Goal: Task Accomplishment & Management: Use online tool/utility

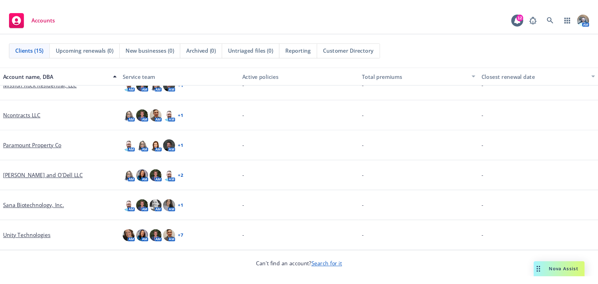
scroll to position [218, 0]
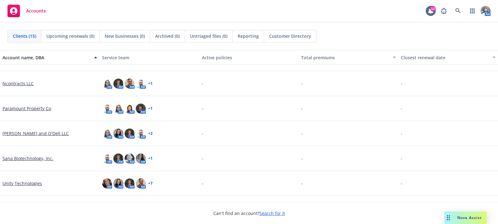
click at [20, 182] on link "Unity Technologies" at bounding box center [22, 183] width 40 height 7
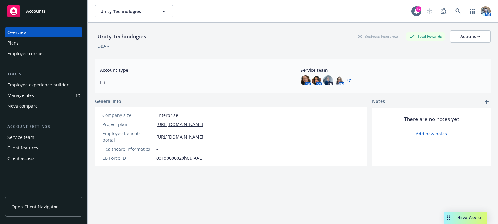
click at [19, 203] on link "Open Client Navigator" at bounding box center [43, 206] width 77 height 20
click at [132, 5] on button "Unity Technologies" at bounding box center [134, 11] width 78 height 12
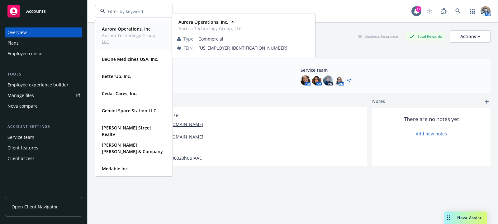
click at [123, 30] on strong "Aurora Operations, Inc." at bounding box center [127, 29] width 50 height 6
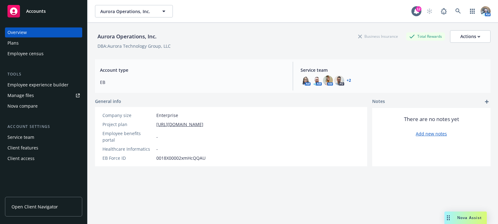
click at [33, 80] on div "Employee experience builder" at bounding box center [37, 85] width 61 height 10
click at [188, 121] on link "https://docs.google.com/spreadsheets/d/11ncUOHthnPl4q2kyuqEJ2Ehcbo-b38Z4yMb1mDF…" at bounding box center [179, 124] width 47 height 7
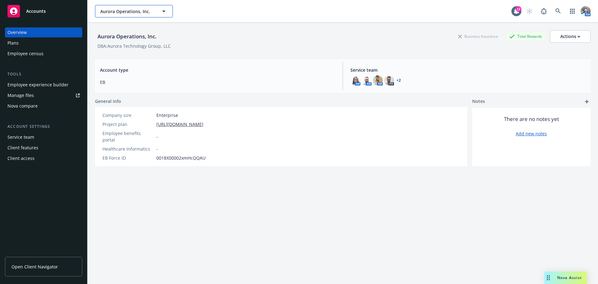
click at [129, 14] on span "Aurora Operations, Inc." at bounding box center [127, 11] width 54 height 7
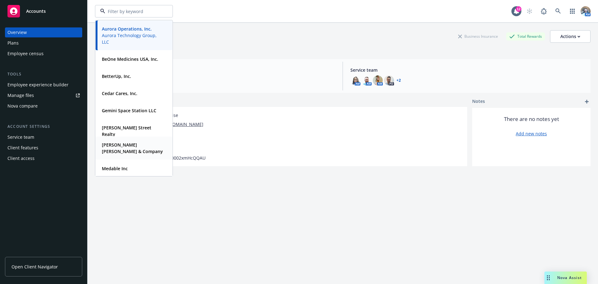
scroll to position [62, 0]
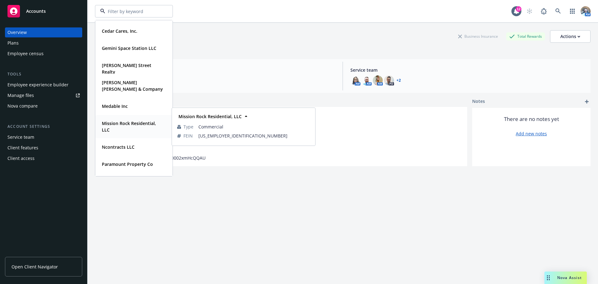
click at [133, 123] on strong "Mission Rock Residential, LLC" at bounding box center [129, 126] width 54 height 12
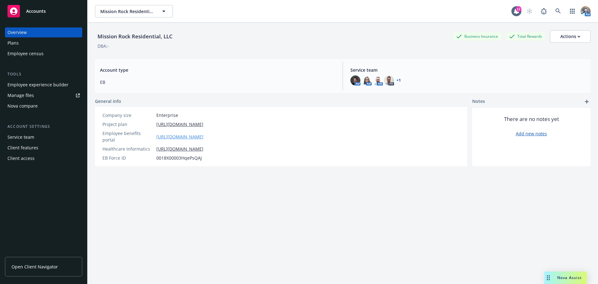
click at [166, 133] on link "https://app.newfront.com/employee/dc4fd179-4f50-4702-9eac-710890e5b60c" at bounding box center [179, 136] width 47 height 7
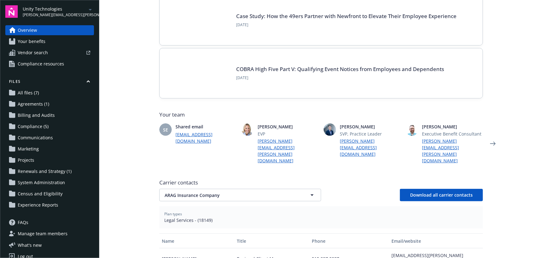
scroll to position [85, 0]
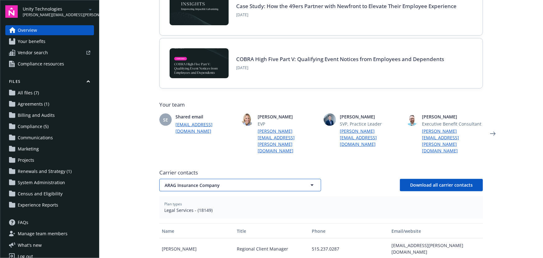
click at [203, 183] on button "ARAG Insurance Company" at bounding box center [240, 185] width 162 height 12
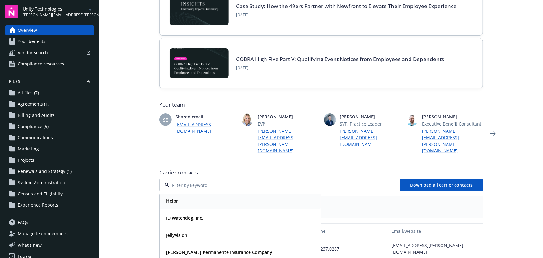
scroll to position [198, 0]
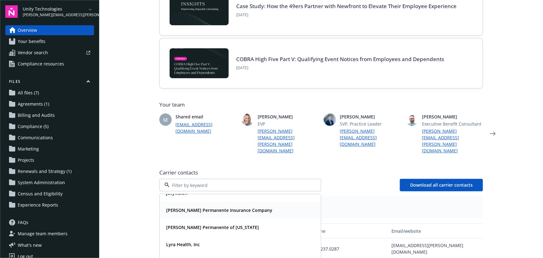
click at [198, 203] on strong "Kaiser Permanente Insurance Company" at bounding box center [219, 210] width 106 height 6
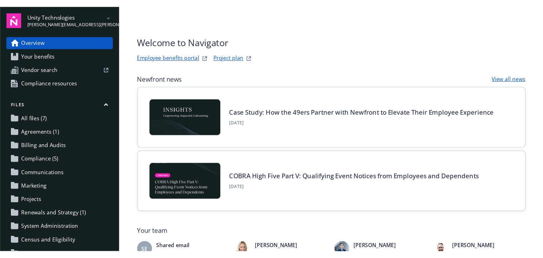
scroll to position [0, 0]
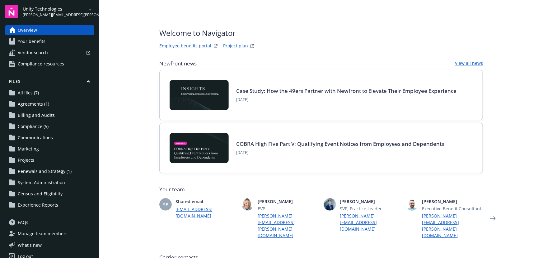
click at [87, 9] on icon "arrowDropDown" at bounding box center [90, 9] width 7 height 7
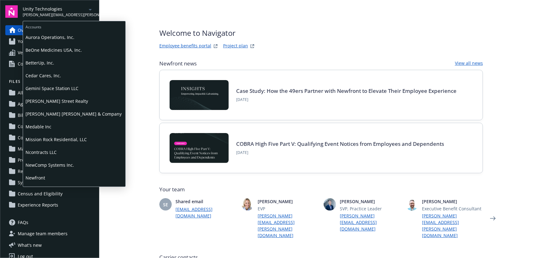
click at [66, 39] on span "Aurora Operations, Inc." at bounding box center [74, 37] width 97 height 13
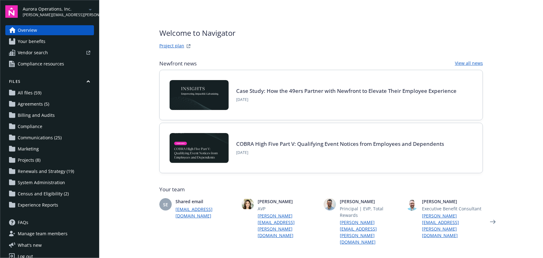
click at [169, 49] on link "Project plan" at bounding box center [171, 45] width 25 height 7
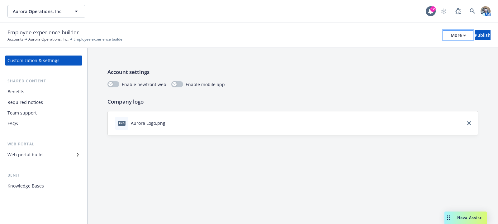
click at [448, 37] on button "More" at bounding box center [458, 35] width 30 height 10
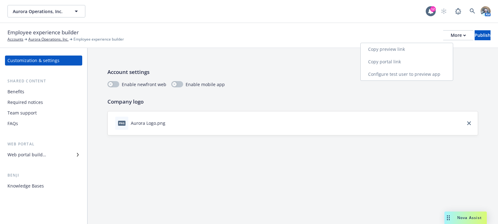
click at [390, 52] on link "Copy preview link" at bounding box center [407, 49] width 92 height 12
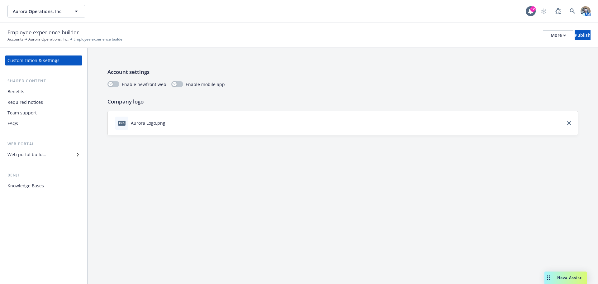
click at [18, 87] on div "Benefits" at bounding box center [15, 92] width 17 height 10
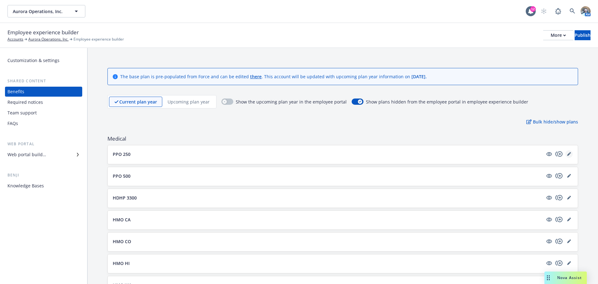
click at [498, 156] on link "editPencil" at bounding box center [568, 153] width 7 height 7
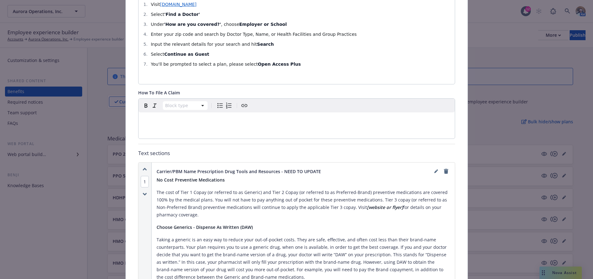
scroll to position [299, 0]
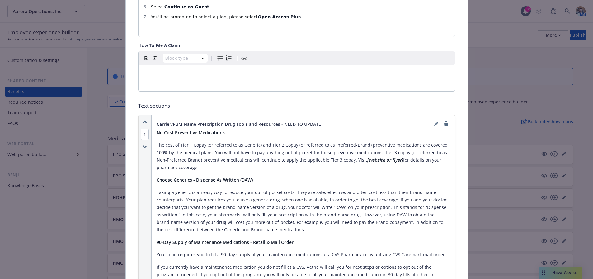
click at [246, 141] on p "The cost of Tier 1 Copay (or referred to as Generic) and Tier 2 Copay (or refer…" at bounding box center [303, 156] width 293 height 30
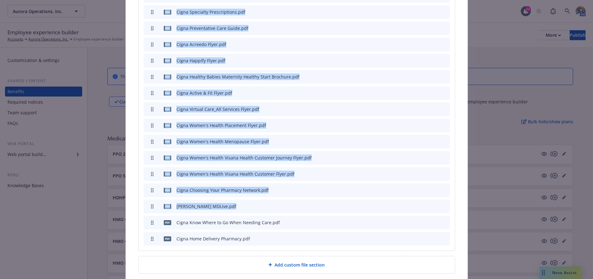
drag, startPoint x: 155, startPoint y: 125, endPoint x: 387, endPoint y: 169, distance: 236.1
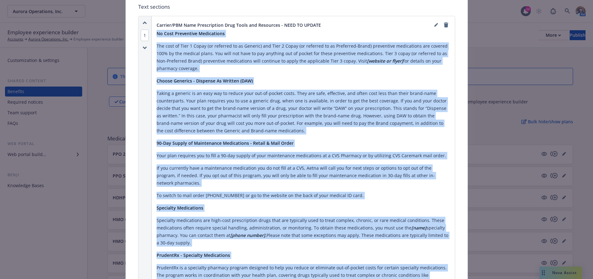
scroll to position [321, 0]
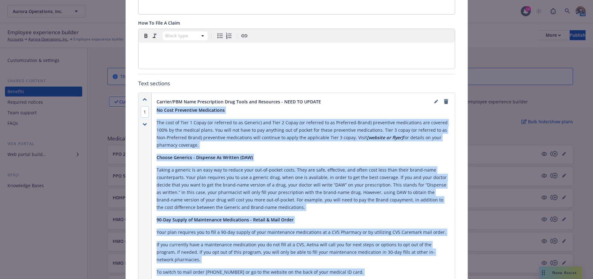
click at [230, 130] on p "The cost of Tier 1 Copay (or referred to as Generic) and Tier 2 Copay (or refer…" at bounding box center [303, 134] width 293 height 30
click at [201, 132] on p "The cost of Tier 1 Copay (or referred to as Generic) and Tier 2 Copay (or refer…" at bounding box center [303, 134] width 293 height 30
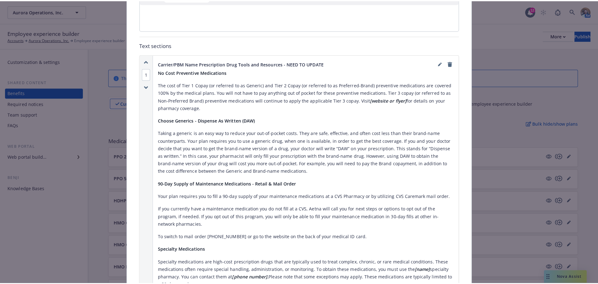
scroll to position [352, 0]
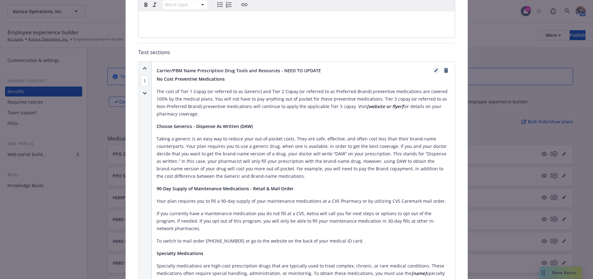
click at [434, 69] on icon "editPencil" at bounding box center [436, 71] width 4 height 4
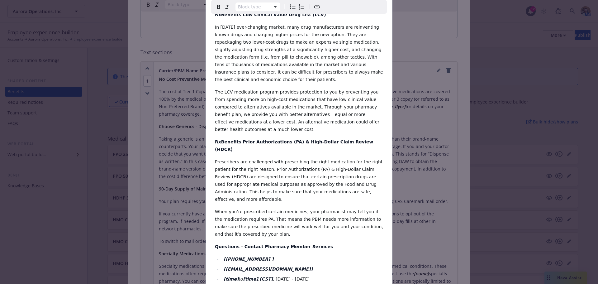
scroll to position [583, 0]
select select
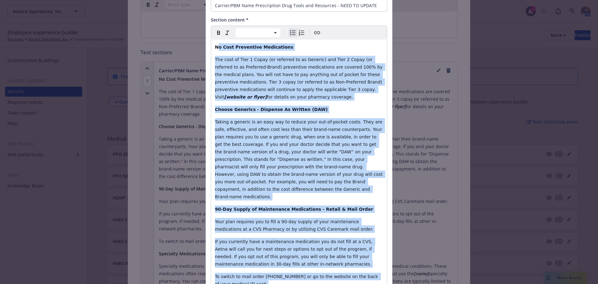
scroll to position [0, 0]
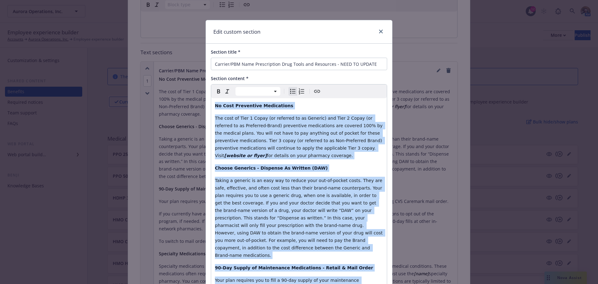
drag, startPoint x: 300, startPoint y: 210, endPoint x: 209, endPoint y: 106, distance: 138.6
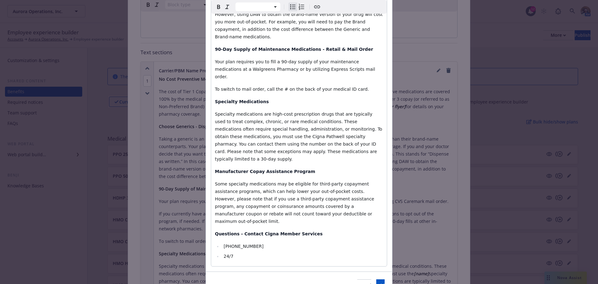
scroll to position [194, 0]
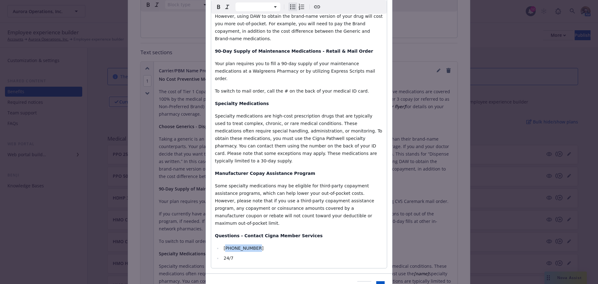
drag, startPoint x: 253, startPoint y: 210, endPoint x: 223, endPoint y: 204, distance: 29.9
click at [223, 204] on div "Check the Cigna Drug List: Go to Cigna.com/ druglist . Your formulary is the Pe…" at bounding box center [299, 86] width 176 height 364
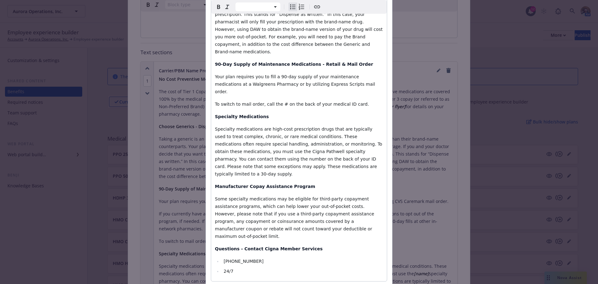
scroll to position [163, 0]
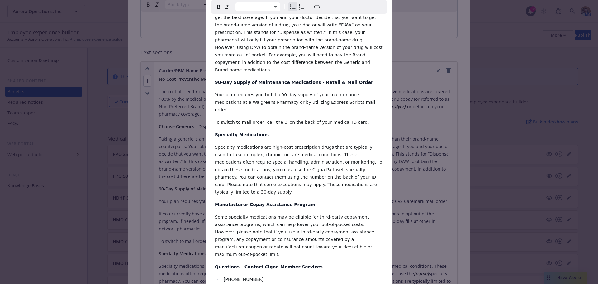
select select "paragraph"
click at [223, 92] on span "Your plan requires you to fill a 90-day supply of your maintenance medications …" at bounding box center [296, 102] width 162 height 20
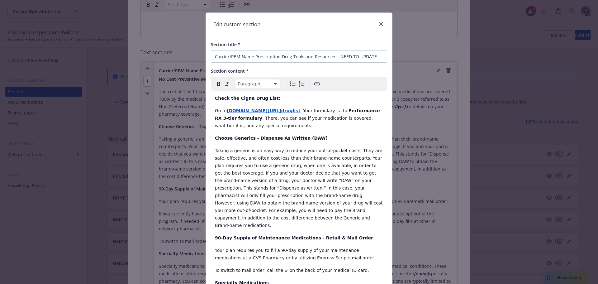
scroll to position [0, 0]
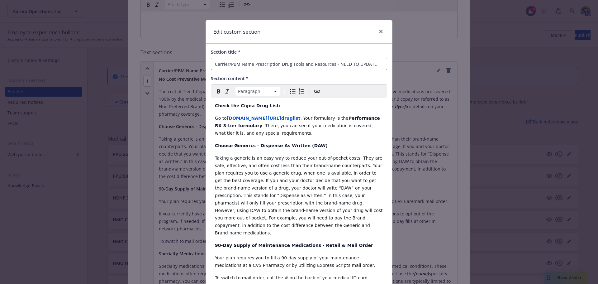
drag, startPoint x: 251, startPoint y: 64, endPoint x: 200, endPoint y: 61, distance: 51.4
click at [200, 61] on div "Edit custom section Section title * Carrier/PBM Name Prescription Drug Tools an…" at bounding box center [299, 142] width 598 height 284
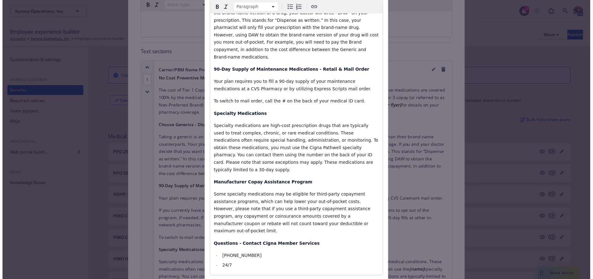
scroll to position [194, 0]
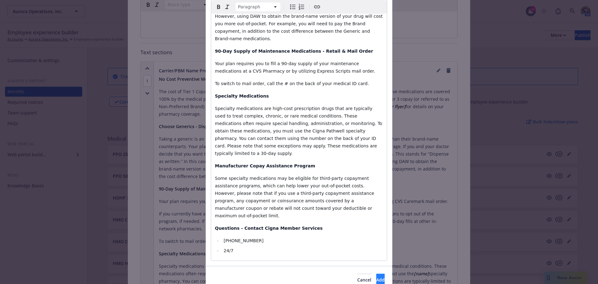
type input "Cigna Prescription Drug Tools and Resources"
click at [376, 223] on button "Add" at bounding box center [380, 279] width 8 height 12
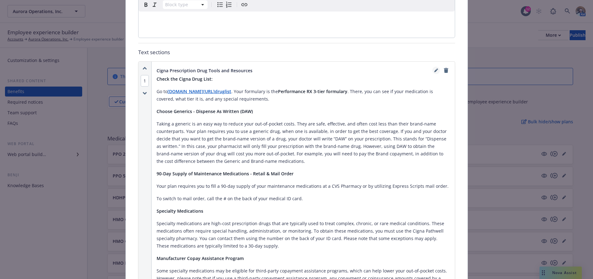
click at [434, 69] on icon "editPencil" at bounding box center [435, 70] width 3 height 3
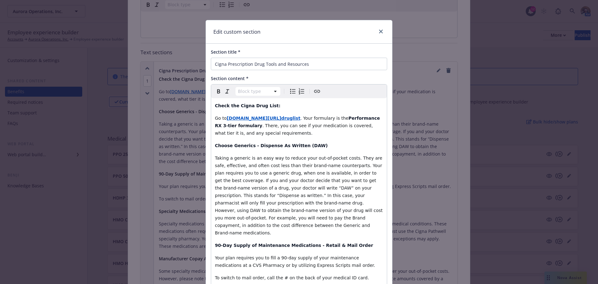
click at [275, 153] on div "Check the Cigna Drug List: Go to Cigna.com/ druglist . Your formulary is the Pe…" at bounding box center [299, 281] width 176 height 366
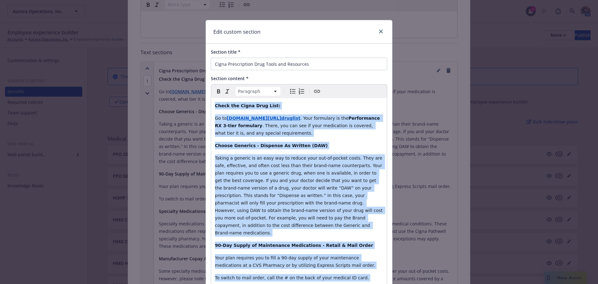
copy div "Check the Cigna Drug List: Go to Cigna.com/ druglist . Your formulary is the Pe…"
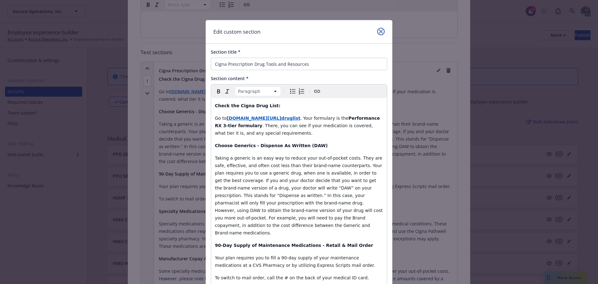
click at [381, 29] on link "close" at bounding box center [380, 31] width 7 height 7
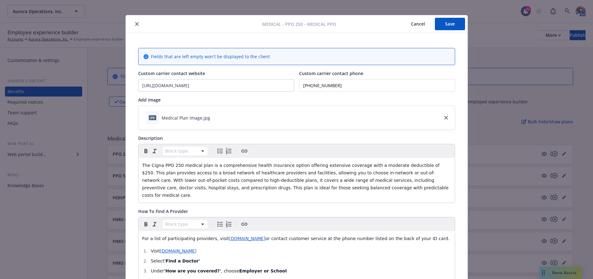
scroll to position [0, 0]
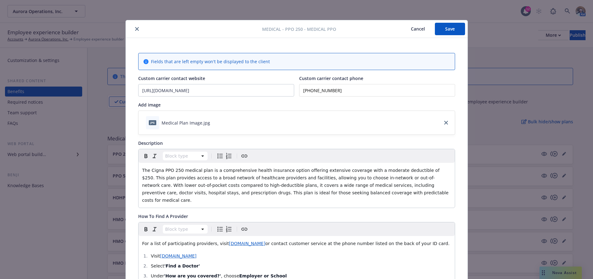
click at [446, 32] on button "Save" at bounding box center [450, 29] width 30 height 12
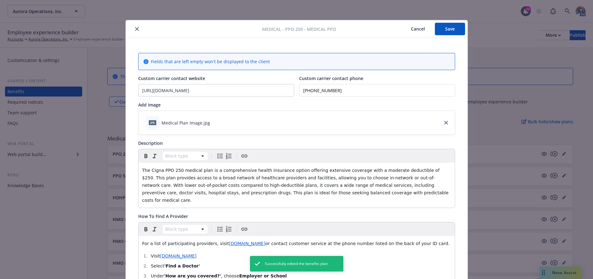
click at [136, 28] on icon "close" at bounding box center [137, 29] width 4 height 4
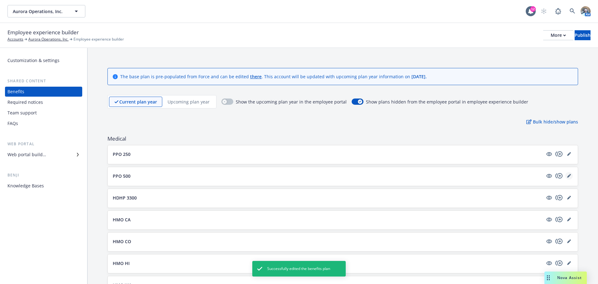
click at [498, 176] on icon "editPencil" at bounding box center [568, 175] width 3 height 3
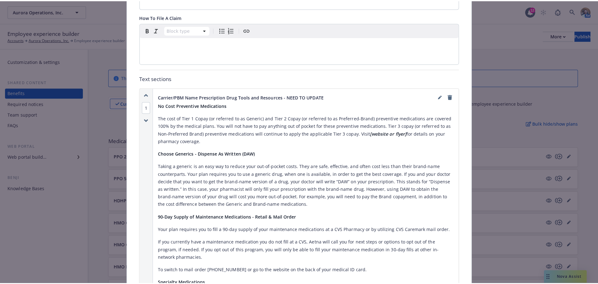
scroll to position [330, 0]
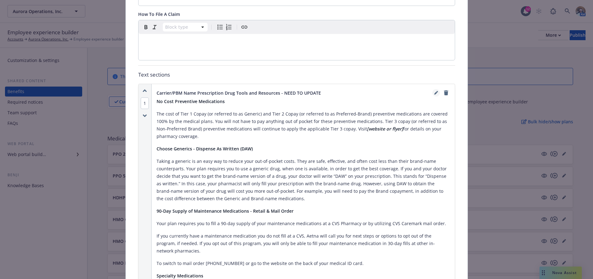
click at [433, 89] on link "editPencil" at bounding box center [436, 92] width 7 height 7
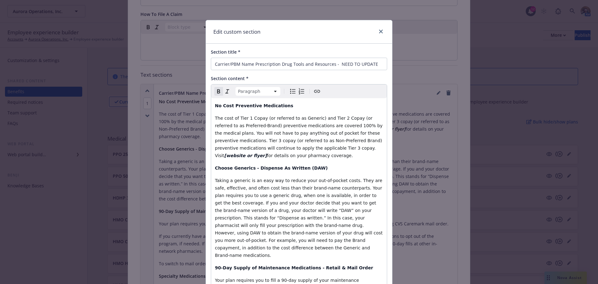
click at [286, 166] on strong "Choose Generics - Dispense As Written (DAW)" at bounding box center [271, 167] width 113 height 5
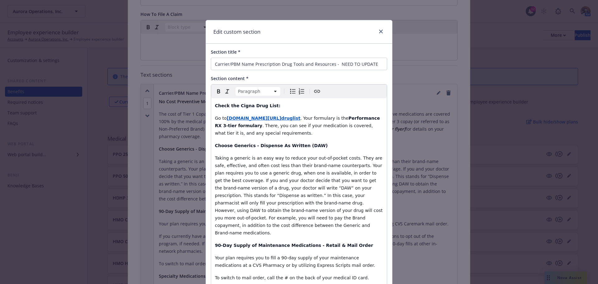
scroll to position [146, 0]
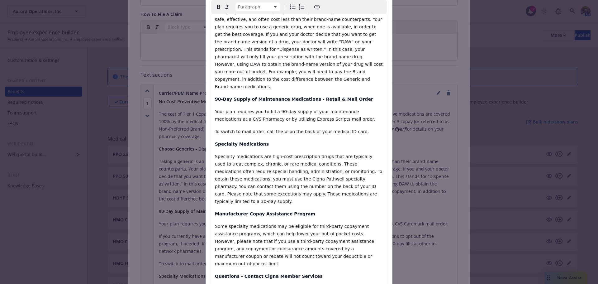
select select
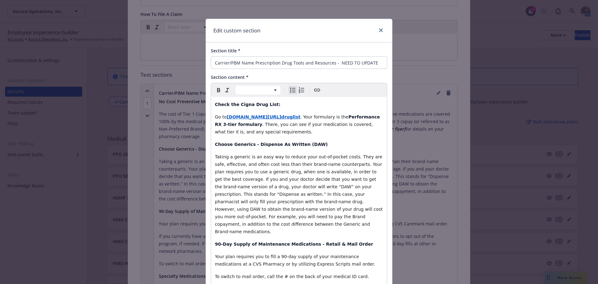
scroll to position [0, 0]
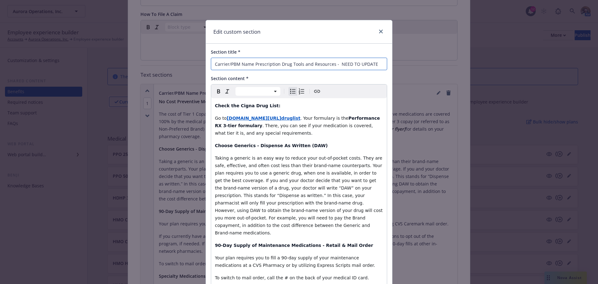
drag, startPoint x: 331, startPoint y: 62, endPoint x: 392, endPoint y: 78, distance: 63.7
click at [392, 78] on div "Edit custom section Section title * Carrier/PBM Name Prescription Drug Tools an…" at bounding box center [299, 142] width 598 height 284
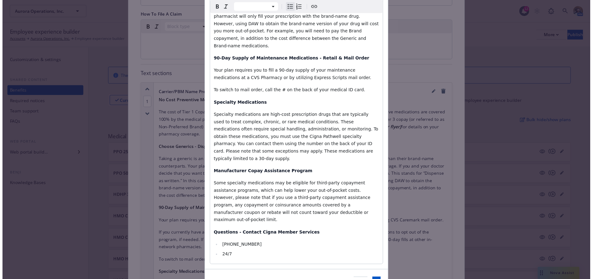
scroll to position [194, 0]
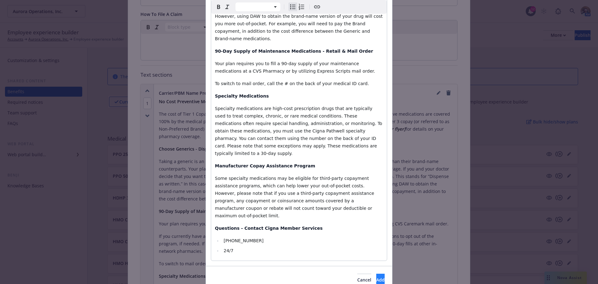
type input "Cigna Prescription Drug Tools and Resources"
click at [376, 223] on button "Add" at bounding box center [380, 279] width 8 height 12
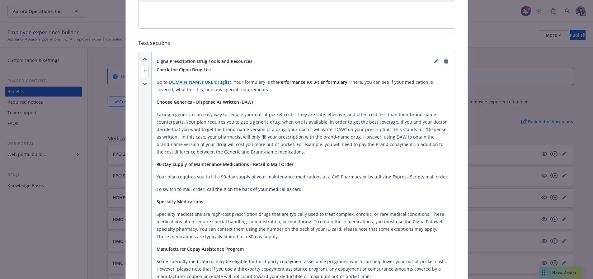
scroll to position [0, 0]
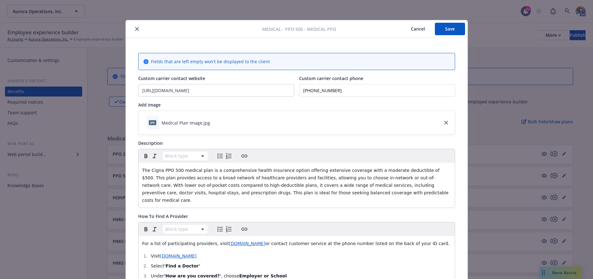
click at [448, 29] on button "Save" at bounding box center [450, 29] width 30 height 12
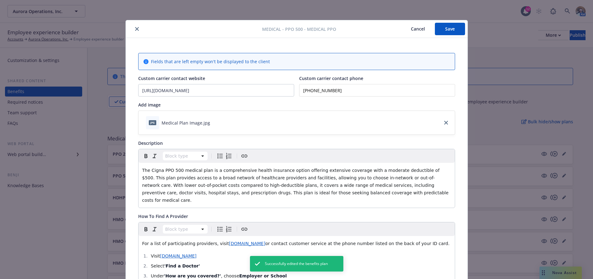
click at [130, 29] on div at bounding box center [195, 28] width 134 height 7
click at [136, 29] on icon "close" at bounding box center [137, 29] width 4 height 4
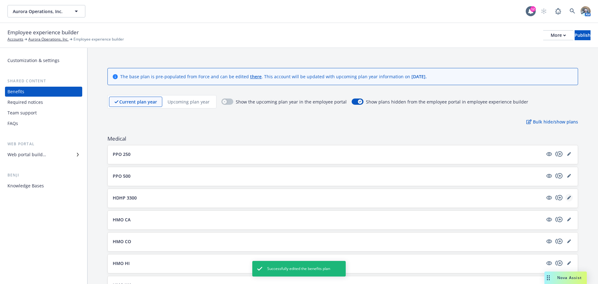
click at [498, 199] on icon "editPencil" at bounding box center [569, 198] width 4 height 4
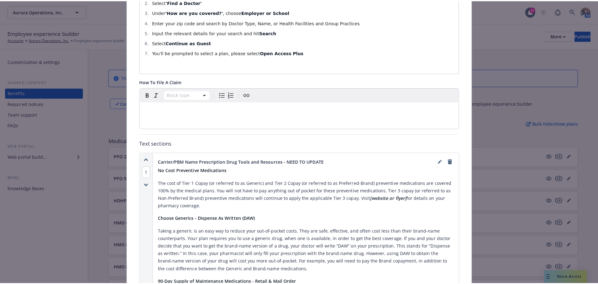
scroll to position [330, 0]
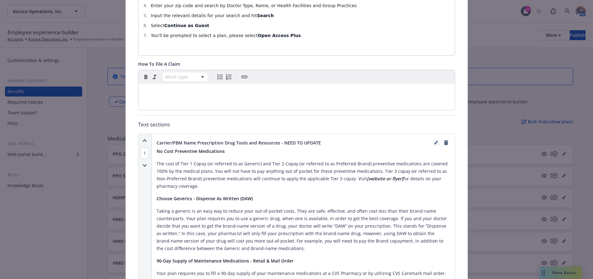
click at [434, 142] on icon "editPencil" at bounding box center [435, 143] width 3 height 3
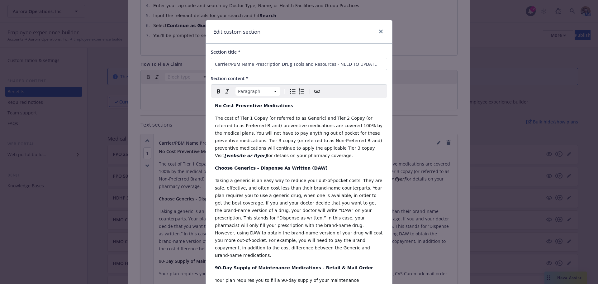
click at [260, 179] on span "Taking a generic is an easy way to reduce your out-of-pocket costs. They are sa…" at bounding box center [299, 218] width 169 height 80
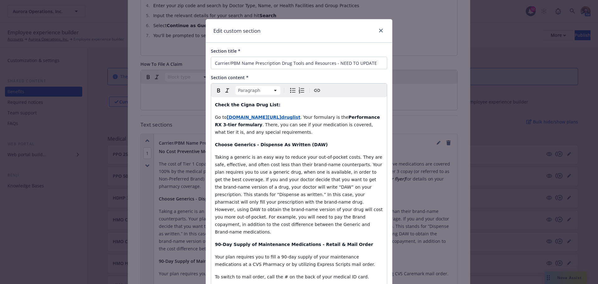
scroll to position [0, 0]
drag, startPoint x: 252, startPoint y: 63, endPoint x: 212, endPoint y: 59, distance: 39.4
click at [212, 59] on input "Carrier/PBM Name Prescription Drug Tools and Resources - NEED TO UPDATE" at bounding box center [299, 64] width 176 height 12
drag, startPoint x: 304, startPoint y: 64, endPoint x: 366, endPoint y: 42, distance: 65.9
click at [380, 68] on input "Cigna Prescription Drug Tools and Resources - NEED TO UPDATE" at bounding box center [299, 64] width 176 height 12
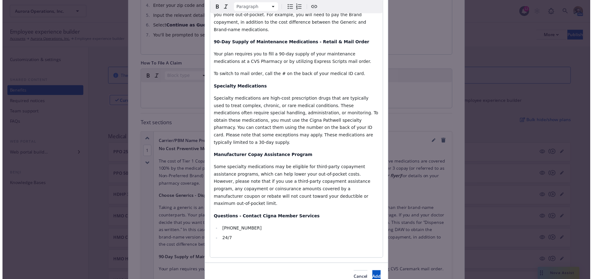
scroll to position [204, 0]
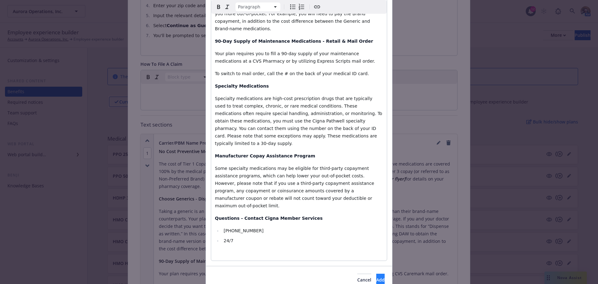
type input "Cigna Prescription Drug Tools and Resources"
click at [376, 223] on button "Add" at bounding box center [380, 279] width 8 height 12
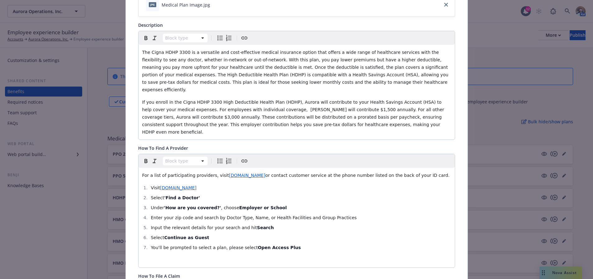
scroll to position [0, 0]
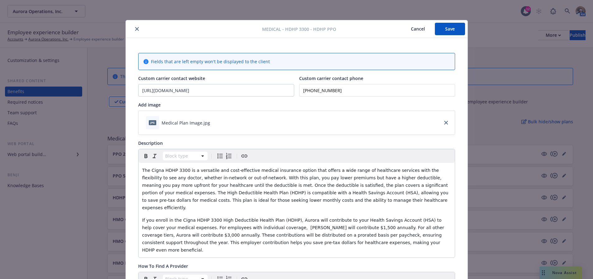
click at [177, 171] on span "The Cigna HDHP 3300 is a versatile and cost-effective medical insurance option …" at bounding box center [296, 189] width 308 height 42
click at [204, 218] on span "If you enroll in the Cigna HDHP 3300 High Deductible Health Plan (HDHP), Aurora…" at bounding box center [294, 235] width 304 height 35
click at [447, 31] on button "Save" at bounding box center [450, 29] width 30 height 12
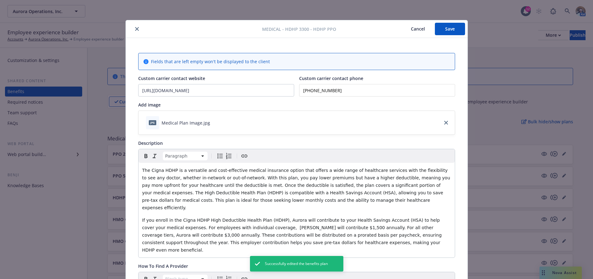
click at [136, 31] on button "close" at bounding box center [136, 28] width 7 height 7
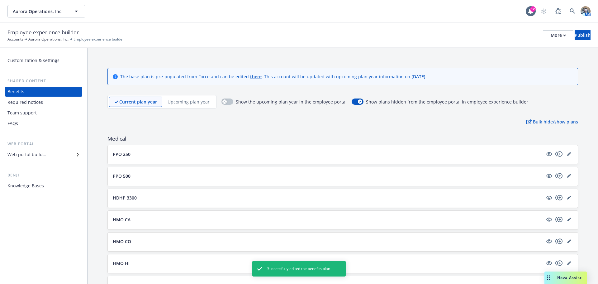
click at [126, 176] on p "PPO 500" at bounding box center [122, 176] width 18 height 7
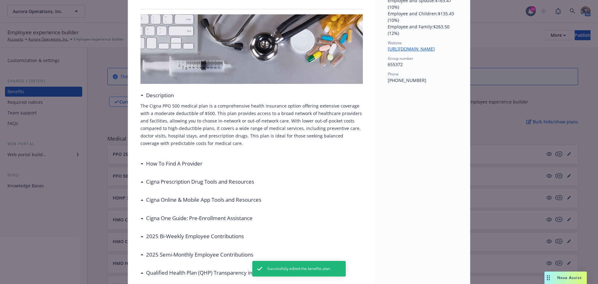
scroll to position [81, 0]
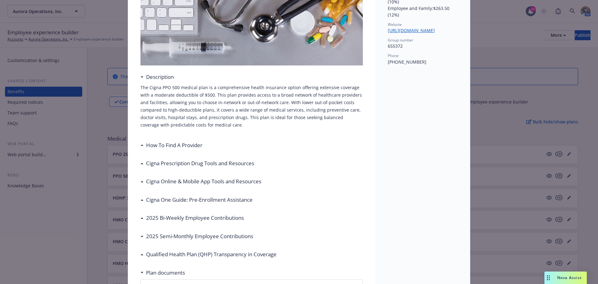
click at [193, 143] on h3 "How To Find A Provider" at bounding box center [174, 145] width 56 height 8
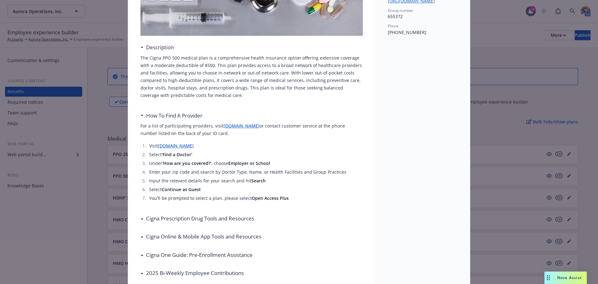
scroll to position [112, 0]
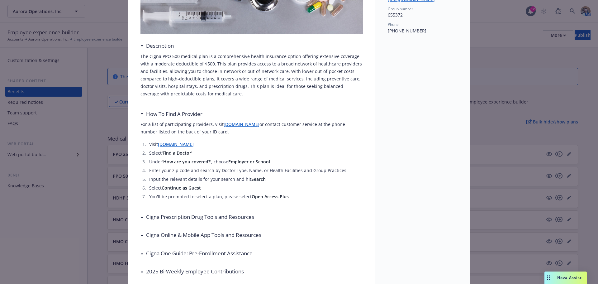
click at [185, 215] on h3 "Cigna Prescription Drug Tools and Resources" at bounding box center [200, 217] width 108 height 8
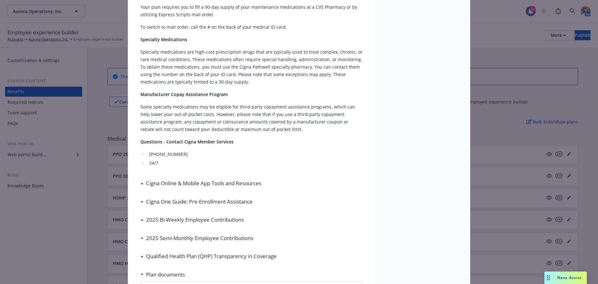
scroll to position [455, 0]
click at [202, 178] on h3 "Cigna Online & Mobile App Tools and Resources" at bounding box center [203, 182] width 115 height 8
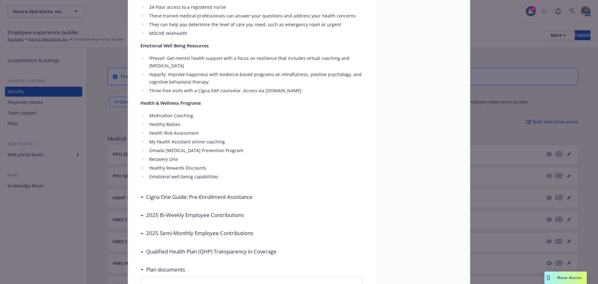
scroll to position [797, 0]
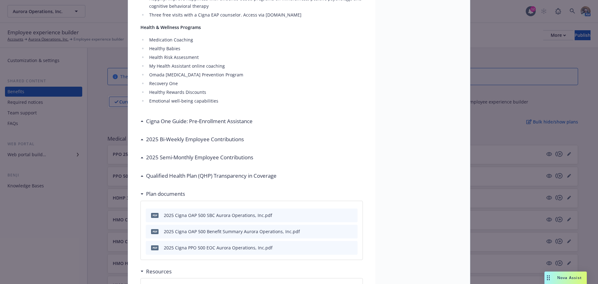
click at [226, 117] on h3 "Cigna One Guide: Pre-Enrollment Assistance" at bounding box center [199, 121] width 106 height 8
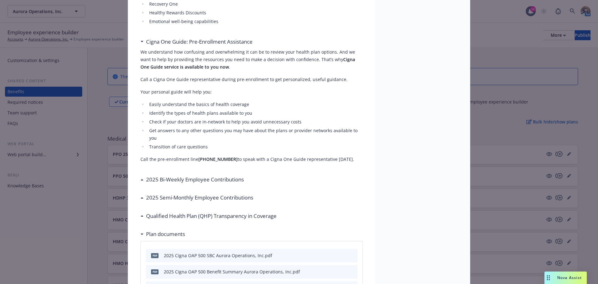
scroll to position [891, 0]
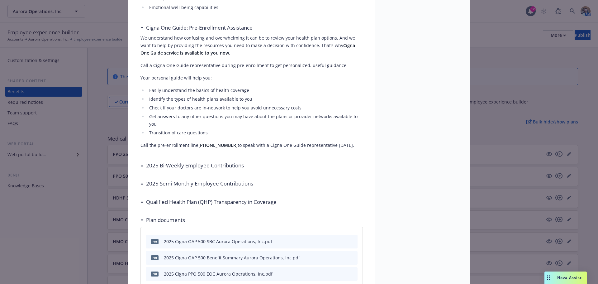
click at [203, 161] on h3 "2025 Bi-Weekly Employee Contributions" at bounding box center [195, 165] width 98 height 8
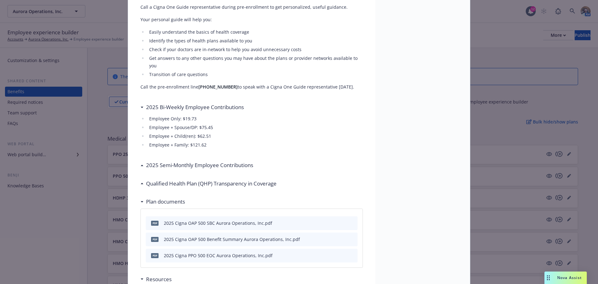
scroll to position [953, 0]
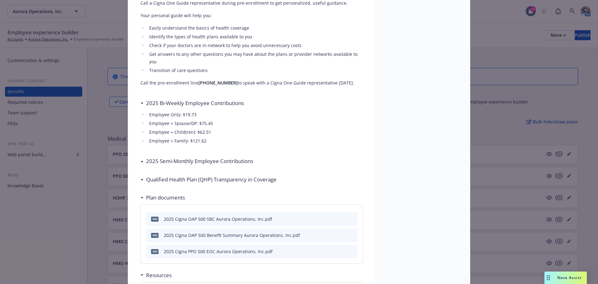
click at [206, 157] on h3 "2025 Semi-Monthly Employee Contributions" at bounding box center [199, 161] width 107 height 8
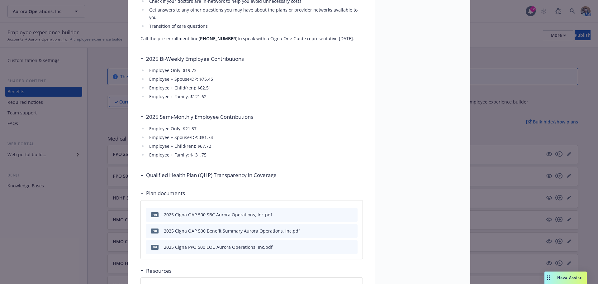
scroll to position [1015, 0]
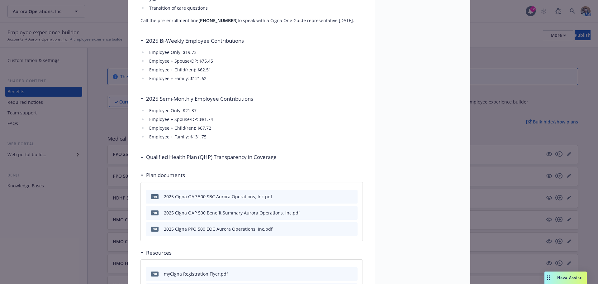
click at [210, 153] on h3 "Qualified Health Plan (QHP) Transparency in Coverage" at bounding box center [211, 157] width 130 height 8
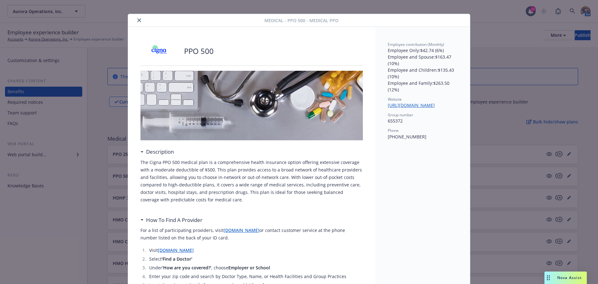
scroll to position [0, 0]
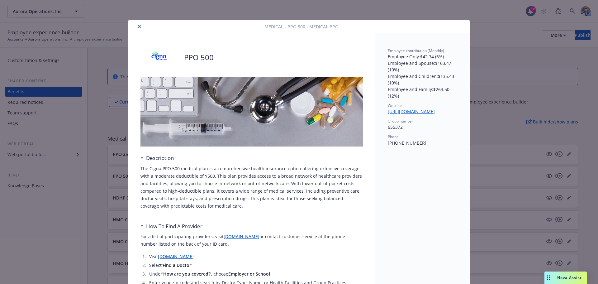
click at [139, 26] on button "close" at bounding box center [138, 26] width 7 height 7
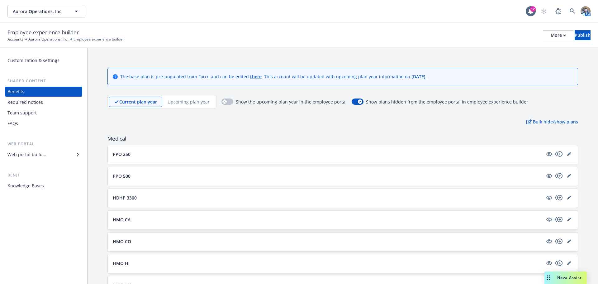
click at [342, 154] on button "PPO 250" at bounding box center [328, 154] width 430 height 7
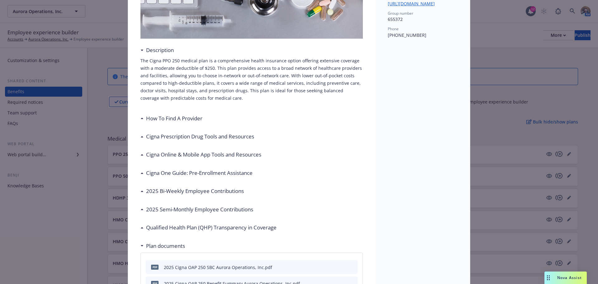
scroll to position [112, 0]
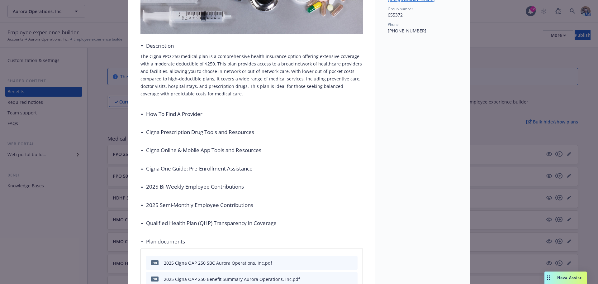
click at [195, 113] on h3 "How To Find A Provider" at bounding box center [174, 114] width 56 height 8
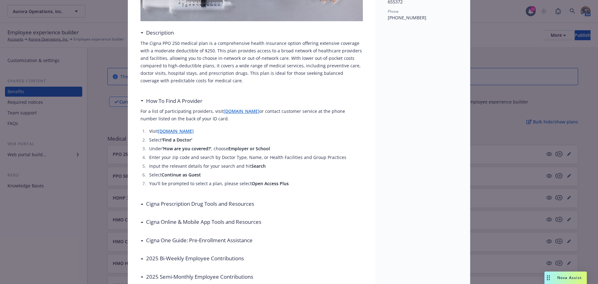
scroll to position [143, 0]
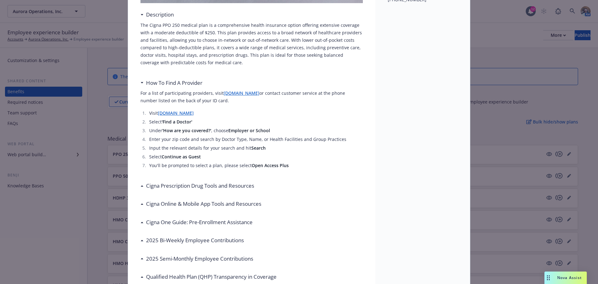
click at [240, 190] on h3 "Cigna Prescription Drug Tools and Resources" at bounding box center [200, 186] width 108 height 8
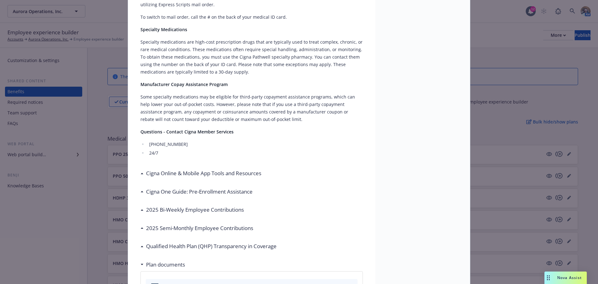
scroll to position [486, 0]
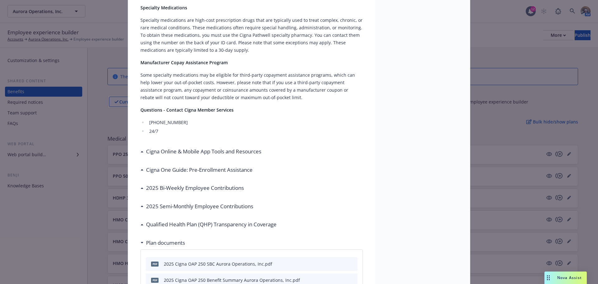
click at [213, 147] on h3 "Cigna Online & Mobile App Tools and Resources" at bounding box center [203, 151] width 115 height 8
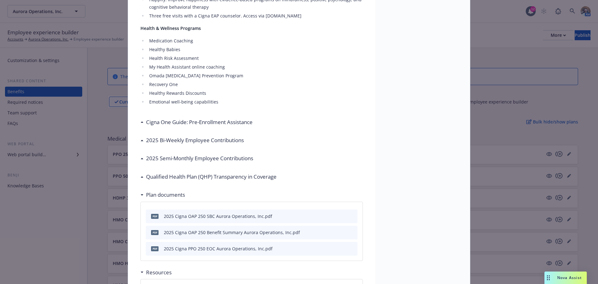
scroll to position [797, 0]
click at [237, 117] on h3 "Cigna One Guide: Pre-Enrollment Assistance" at bounding box center [199, 121] width 106 height 8
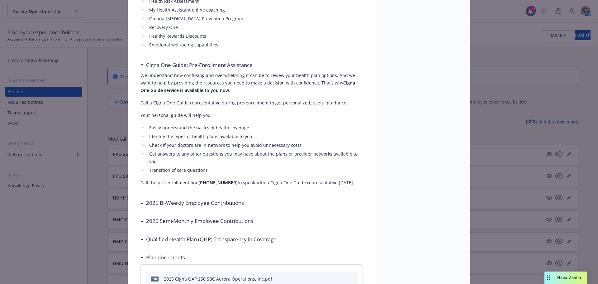
scroll to position [891, 0]
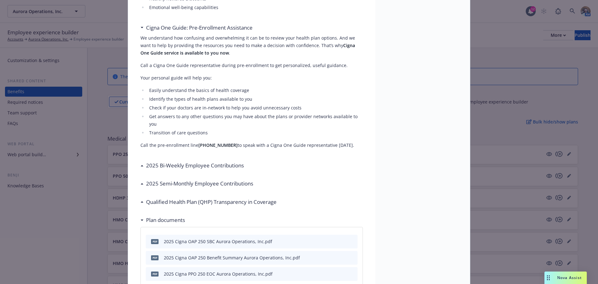
click at [226, 161] on h3 "2025 Bi-Weekly Employee Contributions" at bounding box center [195, 165] width 98 height 8
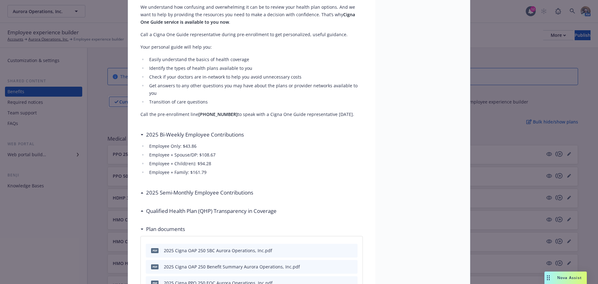
scroll to position [922, 0]
click at [221, 188] on h3 "2025 Semi-Monthly Employee Contributions" at bounding box center [199, 192] width 107 height 8
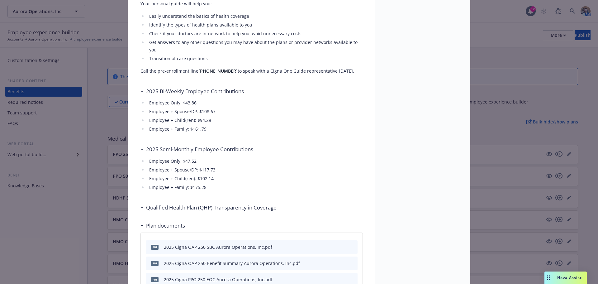
scroll to position [984, 0]
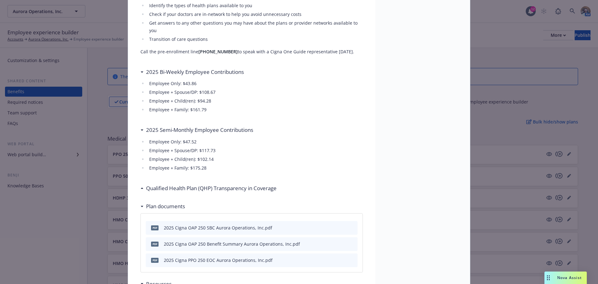
click at [225, 184] on h3 "Qualified Health Plan (QHP) Transparency in Coverage" at bounding box center [211, 188] width 130 height 8
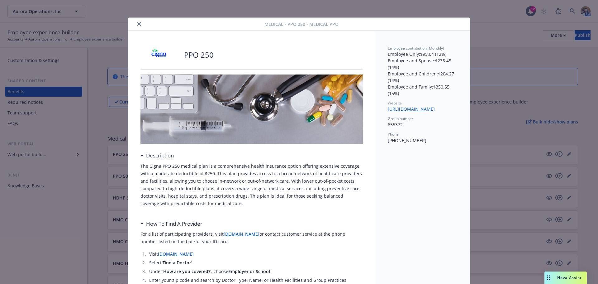
scroll to position [0, 0]
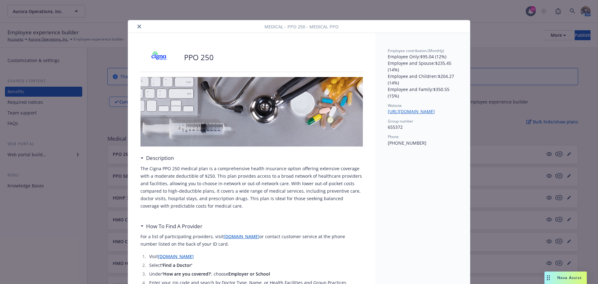
click at [136, 29] on button "close" at bounding box center [138, 26] width 7 height 7
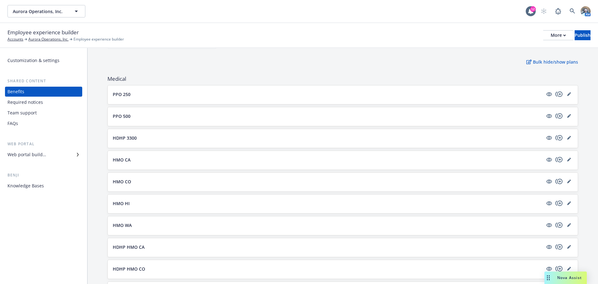
scroll to position [62, 0]
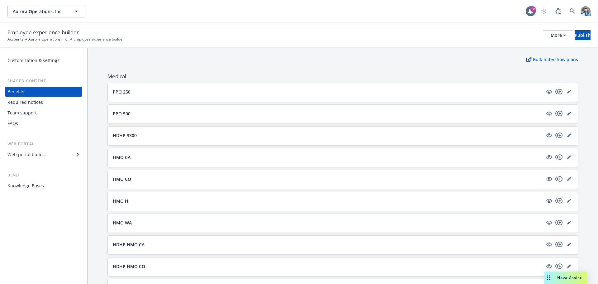
click at [142, 158] on button "HMO CA" at bounding box center [328, 157] width 430 height 7
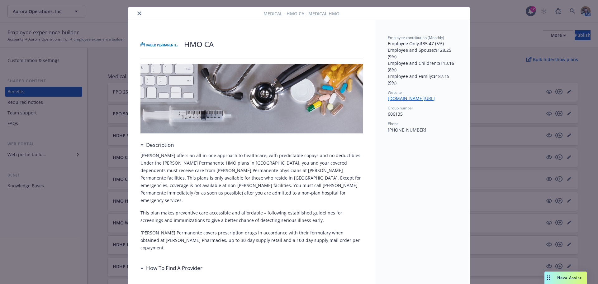
scroll to position [31, 0]
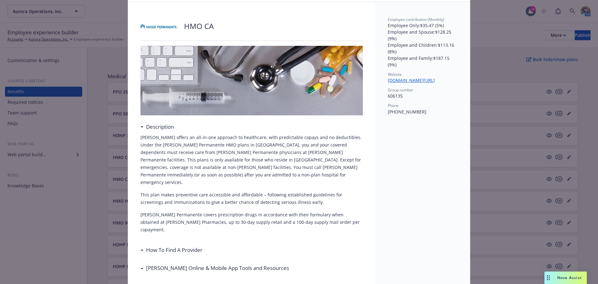
click at [195, 223] on h3 "How To Find A Provider" at bounding box center [174, 250] width 56 height 8
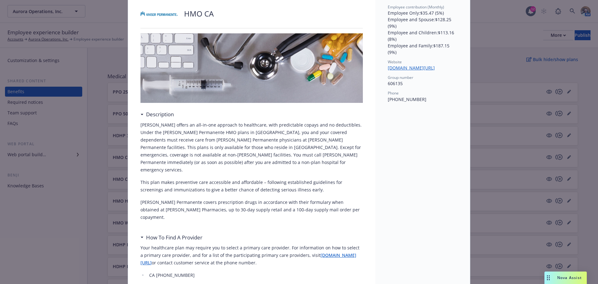
scroll to position [93, 0]
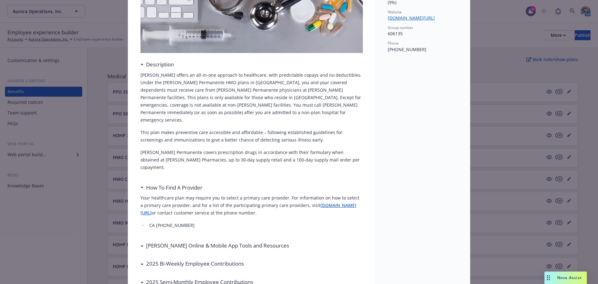
click at [212, 223] on h3 "Kaiser Online & Mobile App Tools and Resources" at bounding box center [217, 245] width 143 height 8
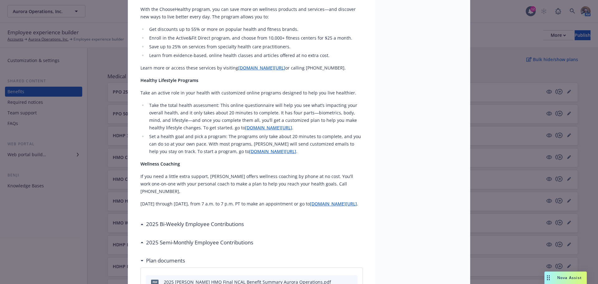
scroll to position [529, 0]
click at [216, 220] on h3 "2025 Bi-Weekly Employee Contributions" at bounding box center [195, 224] width 98 height 8
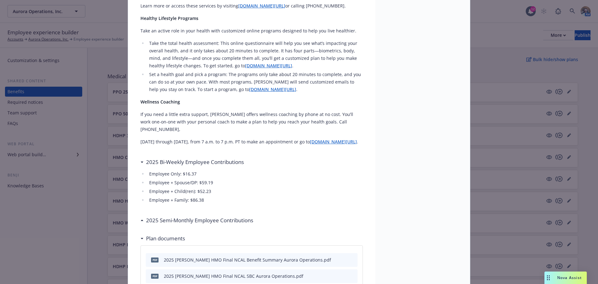
scroll to position [592, 0]
click at [222, 213] on div "2025 Semi-Monthly Employee Contributions" at bounding box center [251, 219] width 222 height 13
click at [222, 215] on h3 "2025 Semi-Monthly Employee Contributions" at bounding box center [199, 219] width 107 height 8
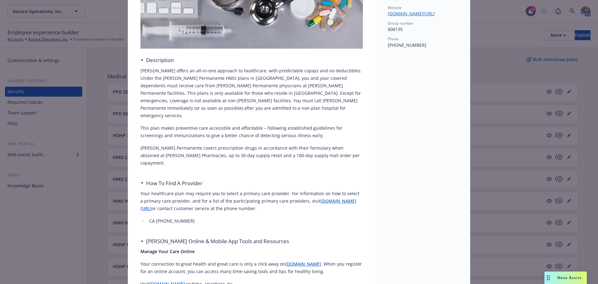
scroll to position [0, 0]
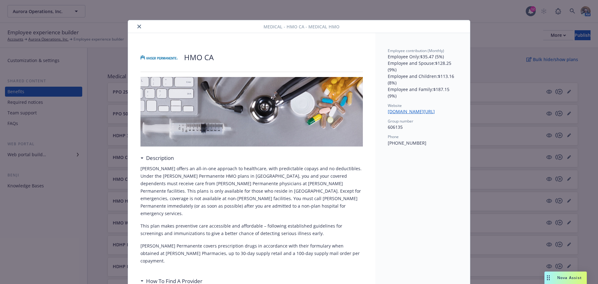
click at [137, 26] on icon "close" at bounding box center [139, 27] width 4 height 4
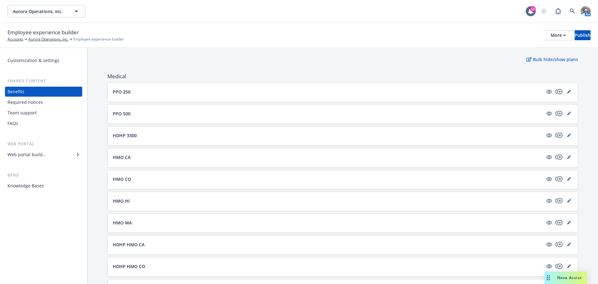
click at [133, 180] on button "HMO CO" at bounding box center [328, 179] width 430 height 7
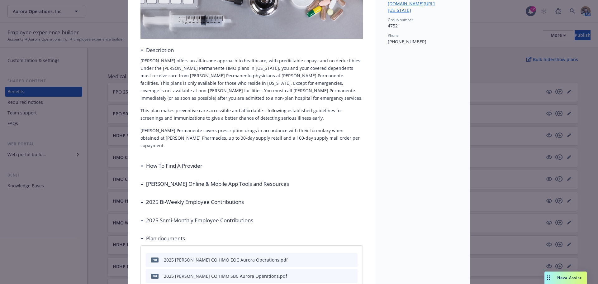
scroll to position [112, 0]
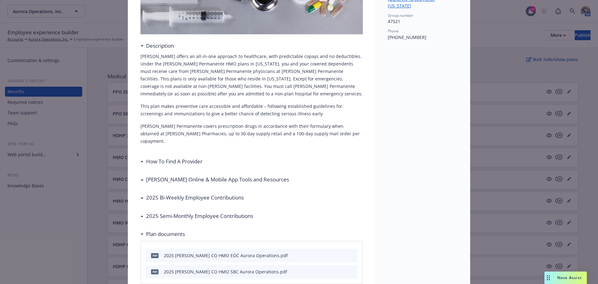
click at [182, 157] on h3 "How To Find A Provider" at bounding box center [174, 161] width 56 height 8
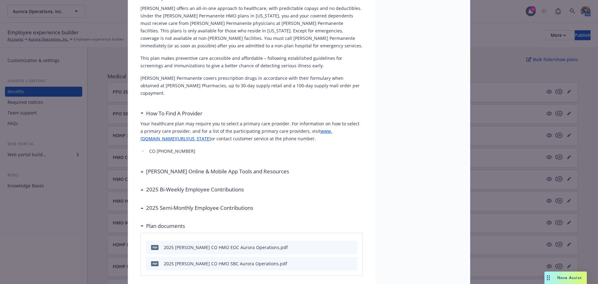
scroll to position [174, 0]
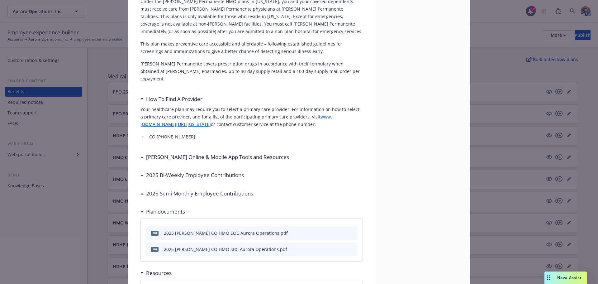
click at [233, 153] on h3 "Kaiser Online & Mobile App Tools and Resources" at bounding box center [217, 157] width 143 height 8
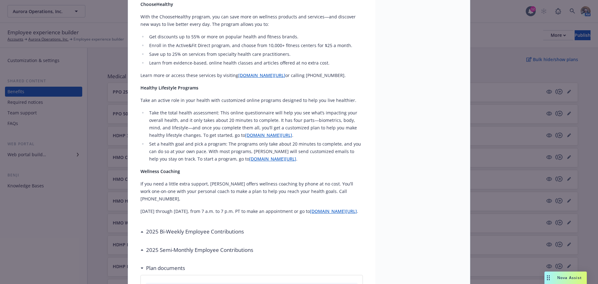
scroll to position [548, 0]
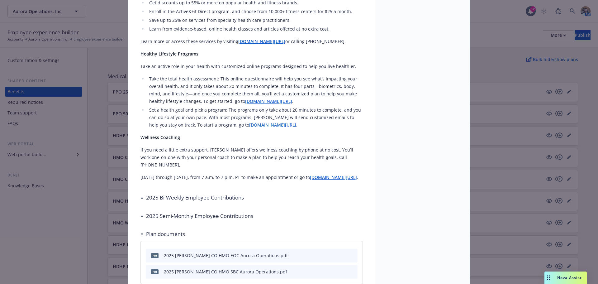
click at [232, 191] on div "2025 Bi-Weekly Employee Contributions" at bounding box center [251, 197] width 222 height 13
click at [233, 193] on h3 "2025 Bi-Weekly Employee Contributions" at bounding box center [195, 197] width 98 height 8
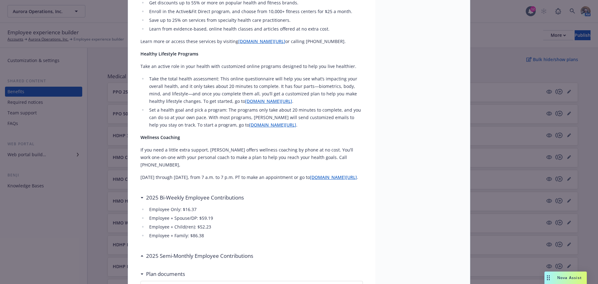
click at [207, 223] on h3 "2025 Semi-Monthly Employee Contributions" at bounding box center [199, 256] width 107 height 8
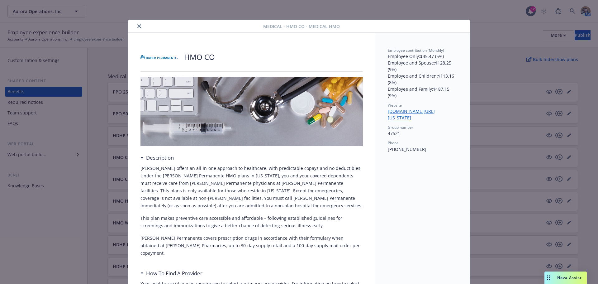
scroll to position [0, 0]
click at [137, 26] on icon "close" at bounding box center [139, 27] width 4 height 4
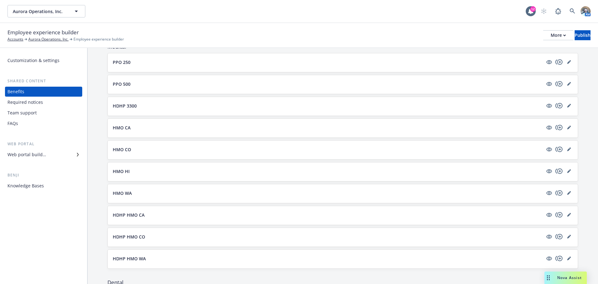
scroll to position [93, 0]
click at [171, 170] on button "HMO HI" at bounding box center [328, 169] width 430 height 7
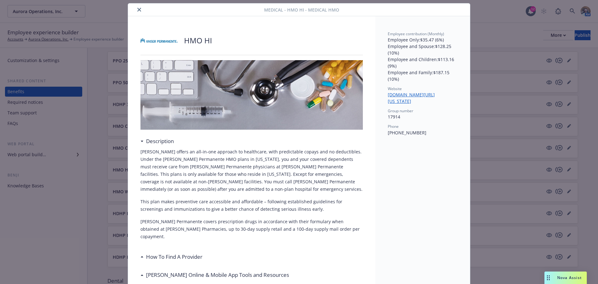
scroll to position [93, 0]
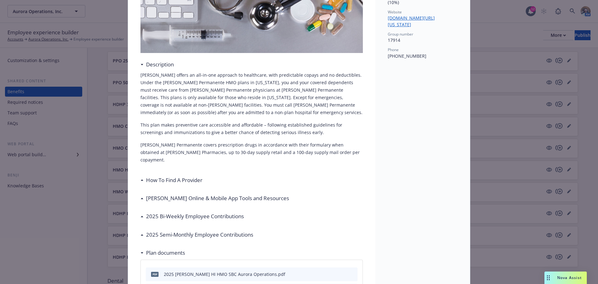
click at [172, 176] on h3 "How To Find A Provider" at bounding box center [174, 180] width 56 height 8
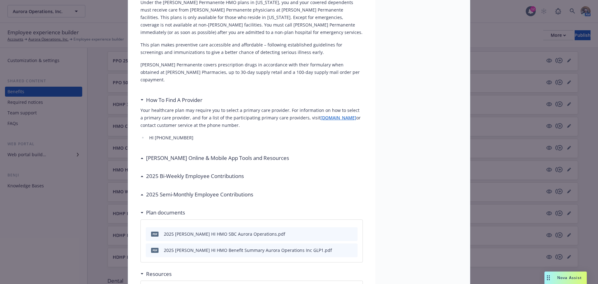
scroll to position [187, 0]
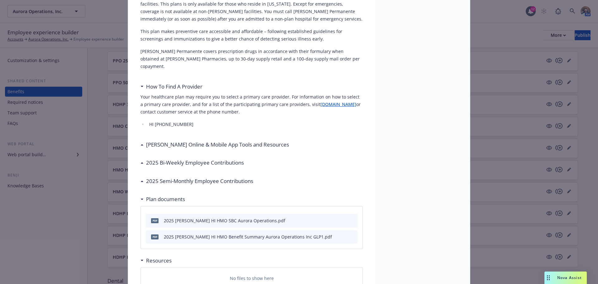
click at [243, 140] on h3 "Kaiser Online & Mobile App Tools and Resources" at bounding box center [217, 144] width 143 height 8
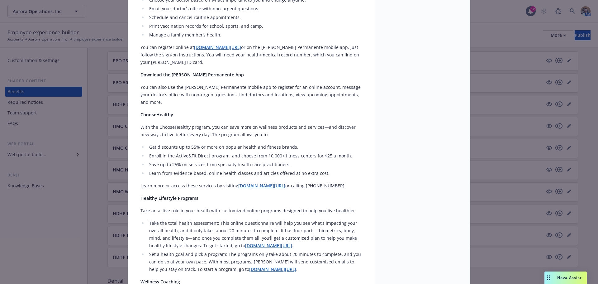
scroll to position [405, 0]
click at [245, 223] on link "kp.org/tha" at bounding box center [268, 244] width 47 height 6
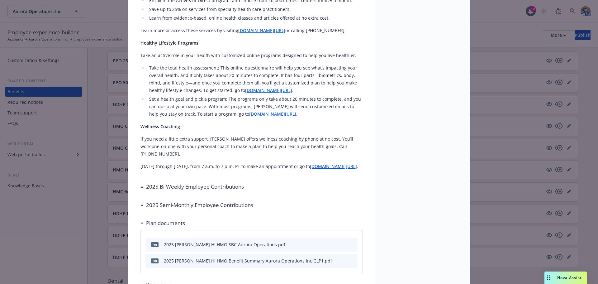
scroll to position [560, 0]
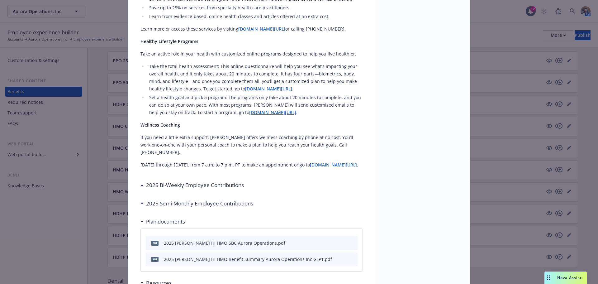
click at [233, 181] on h3 "2025 Bi-Weekly Employee Contributions" at bounding box center [195, 185] width 98 height 8
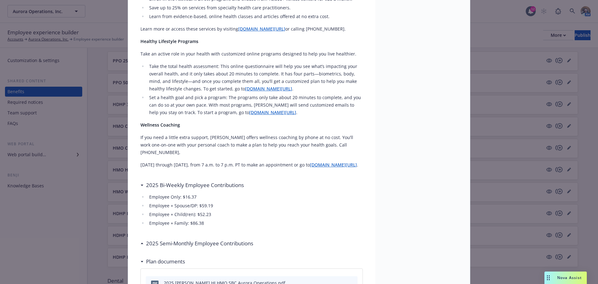
click at [205, 223] on div "2025 Semi-Monthly Employee Contributions" at bounding box center [251, 243] width 222 height 13
click at [202, 223] on h3 "2025 Semi-Monthly Employee Contributions" at bounding box center [199, 243] width 107 height 8
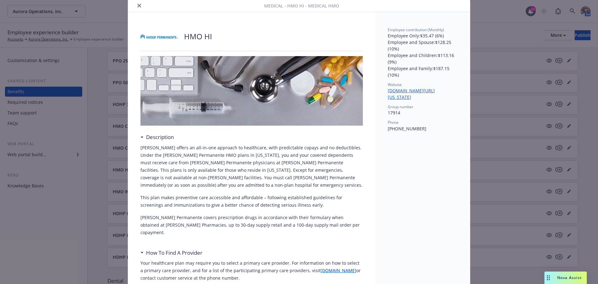
scroll to position [0, 0]
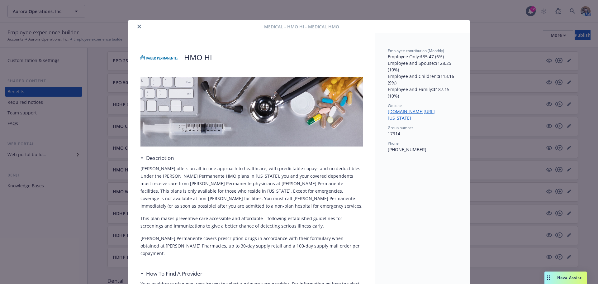
click at [135, 25] on button "close" at bounding box center [138, 26] width 7 height 7
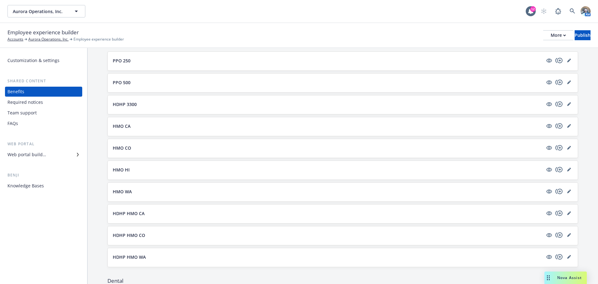
click at [132, 192] on button "HMO WA" at bounding box center [328, 191] width 430 height 7
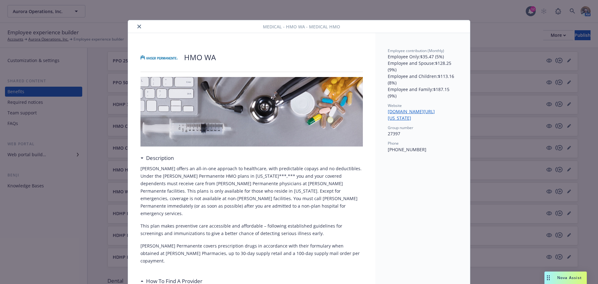
click at [139, 28] on icon "close" at bounding box center [139, 27] width 4 height 4
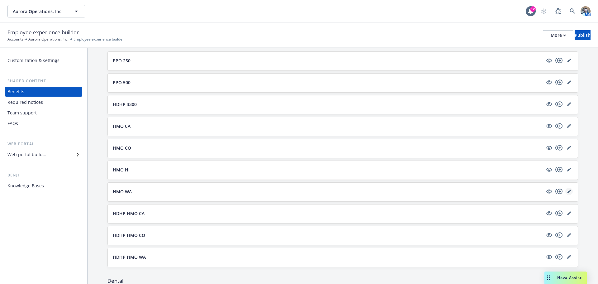
click at [498, 192] on icon "editPencil" at bounding box center [568, 191] width 3 height 3
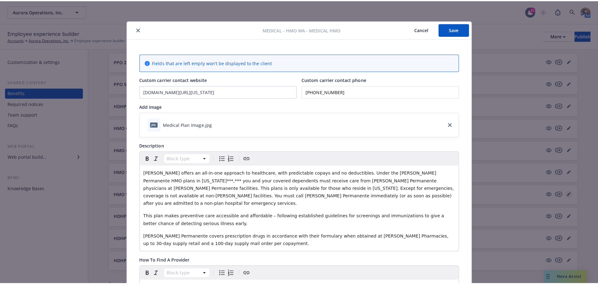
scroll to position [19, 0]
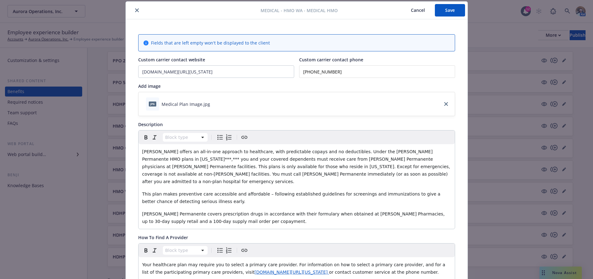
click at [431, 150] on span "Kaiser offers an all-in-one approach to healthcare, with predictable copays and…" at bounding box center [297, 166] width 310 height 35
click at [459, 7] on button "Save" at bounding box center [450, 10] width 30 height 12
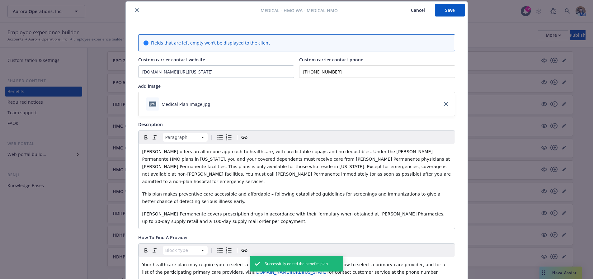
click at [135, 10] on icon "close" at bounding box center [137, 10] width 4 height 4
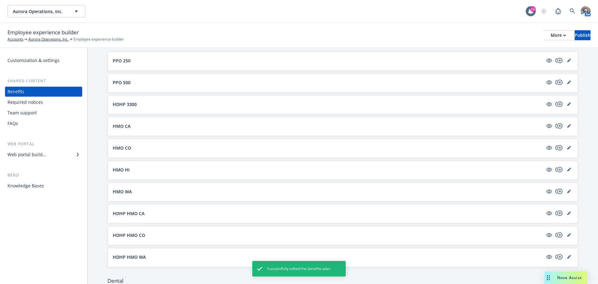
click at [171, 106] on button "HDHP 3300" at bounding box center [328, 104] width 430 height 7
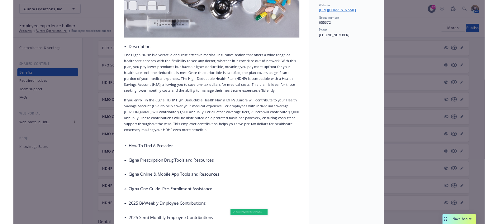
scroll to position [112, 0]
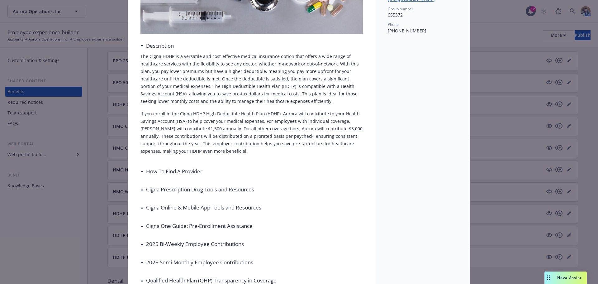
click at [228, 191] on h3 "Cigna Prescription Drug Tools and Resources" at bounding box center [200, 189] width 108 height 8
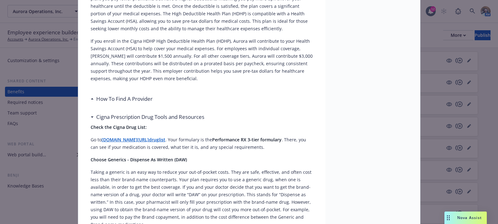
scroll to position [187, 0]
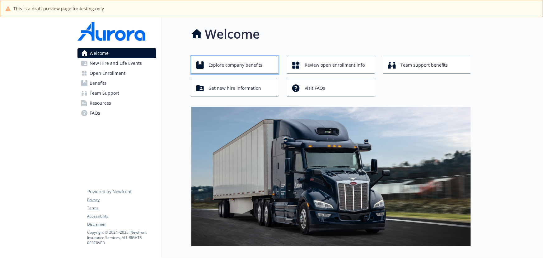
click at [215, 62] on span "Explore company benefits" at bounding box center [236, 65] width 54 height 12
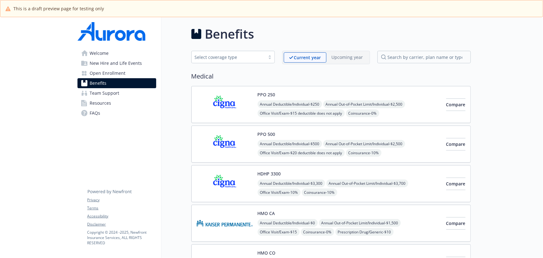
click at [261, 93] on button "PPO 250" at bounding box center [267, 94] width 18 height 7
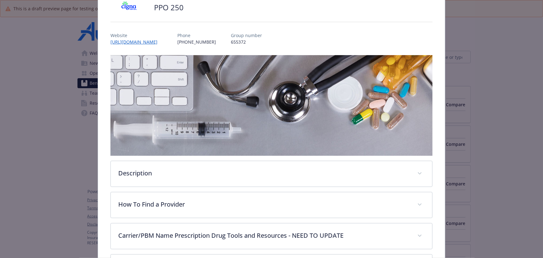
scroll to position [47, 0]
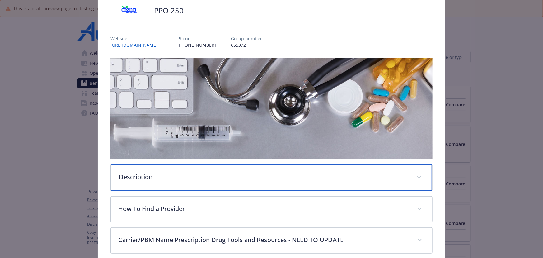
click at [182, 168] on div "Description" at bounding box center [272, 177] width 322 height 27
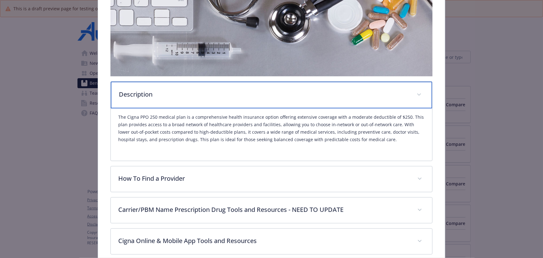
scroll to position [141, 0]
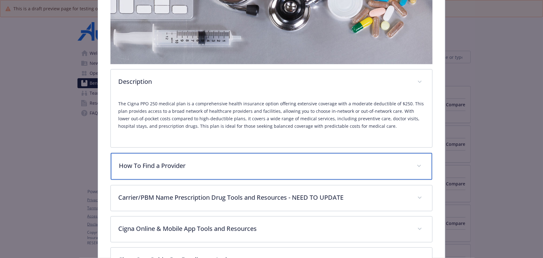
click at [242, 166] on p "How To Find a Provider" at bounding box center [264, 165] width 291 height 9
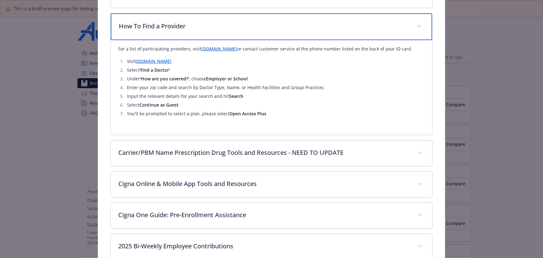
scroll to position [283, 0]
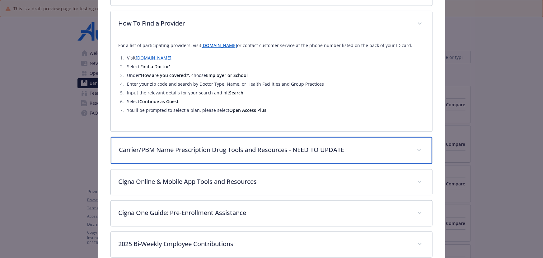
click at [269, 154] on div "Carrier/PBM Name Prescription Drug Tools and Resources - NEED TO UPDATE" at bounding box center [272, 150] width 322 height 27
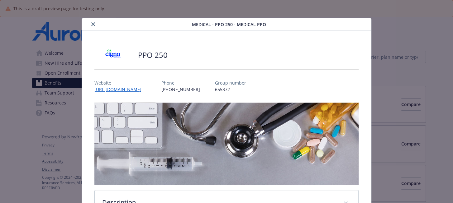
scroll to position [0, 0]
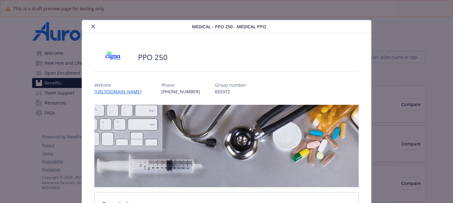
click at [95, 24] on div "details for plan Medical - PPO 250 - Medical PPO" at bounding box center [137, 26] width 107 height 7
click at [94, 25] on button "close" at bounding box center [92, 26] width 7 height 7
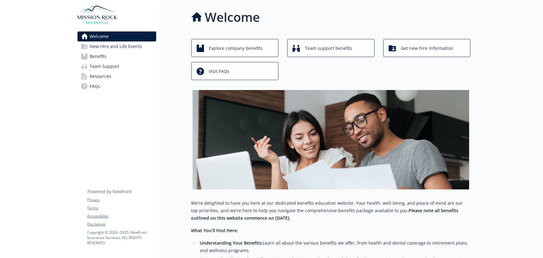
click at [94, 55] on span "Benefits" at bounding box center [98, 56] width 17 height 10
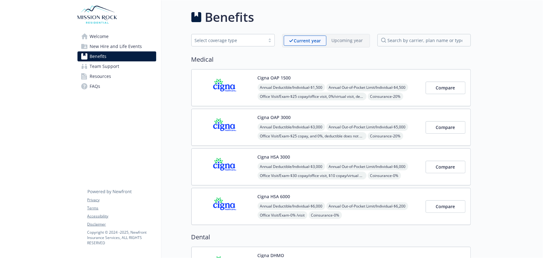
click at [310, 74] on div "Cigna OAP 1500 Annual Deductible/Individual - $1,500 Annual Out-of-Pocket Limit…" at bounding box center [339, 87] width 163 height 26
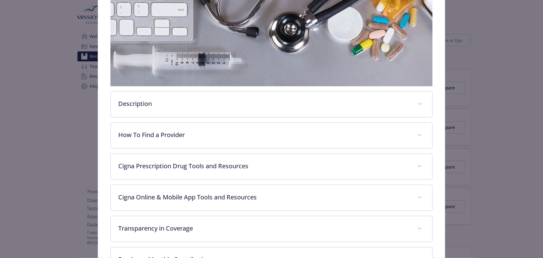
scroll to position [132, 0]
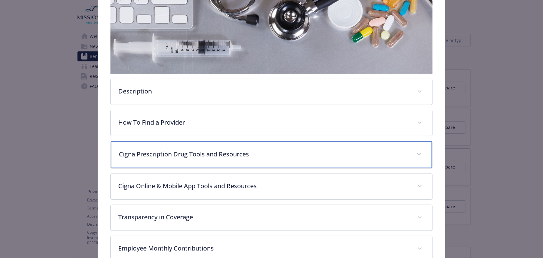
click at [246, 151] on p "Cigna Prescription Drug Tools and Resources" at bounding box center [264, 153] width 291 height 9
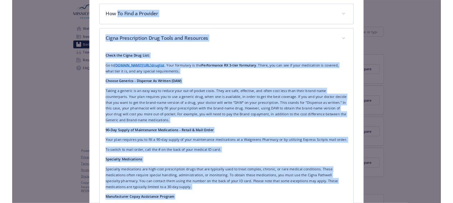
scroll to position [234, 0]
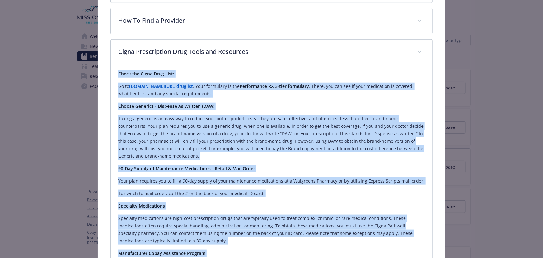
drag, startPoint x: 140, startPoint y: 217, endPoint x: 116, endPoint y: 73, distance: 146.5
click at [116, 73] on div "Check the Cigna Drug List: Go to [DOMAIN_NAME][URL] druglist . Your formulary i…" at bounding box center [272, 200] width 322 height 270
copy div "Lorem ips Dolor Sita Cons: Ad el Seddo.eiu/ temporin . Utla etdolorem al eni Ad…"
click at [267, 104] on p "Choose Generics - Dispense As Written (DAW)" at bounding box center [271, 105] width 307 height 7
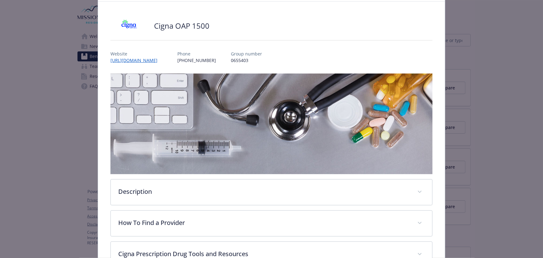
scroll to position [0, 0]
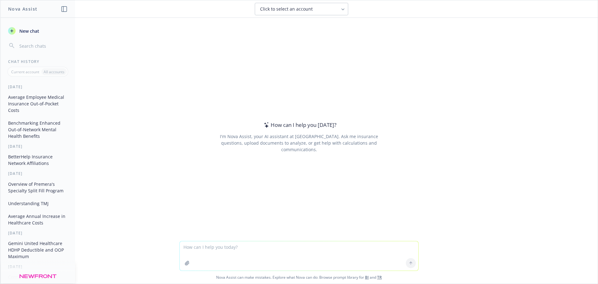
click at [199, 249] on textarea at bounding box center [299, 255] width 239 height 29
type textarea "Which is a better formulary with [PERSON_NAME], the Performance or Advantage?"
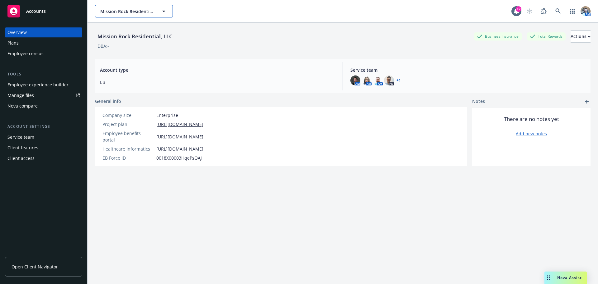
click at [115, 11] on span "Mission Rock Residential, LLC" at bounding box center [127, 11] width 54 height 7
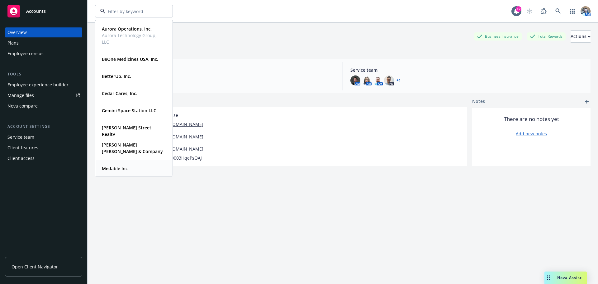
click at [114, 163] on div "Medable Inc Type Commercial FEIN [US_EMPLOYER_IDENTIFICATION_NUMBER]" at bounding box center [134, 168] width 77 height 17
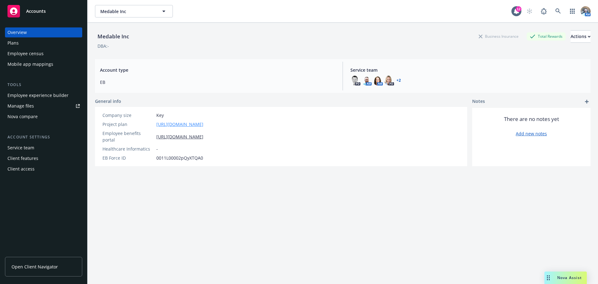
click at [183, 127] on link "[URL][DOMAIN_NAME]" at bounding box center [179, 124] width 47 height 7
